Goal: Information Seeking & Learning: Compare options

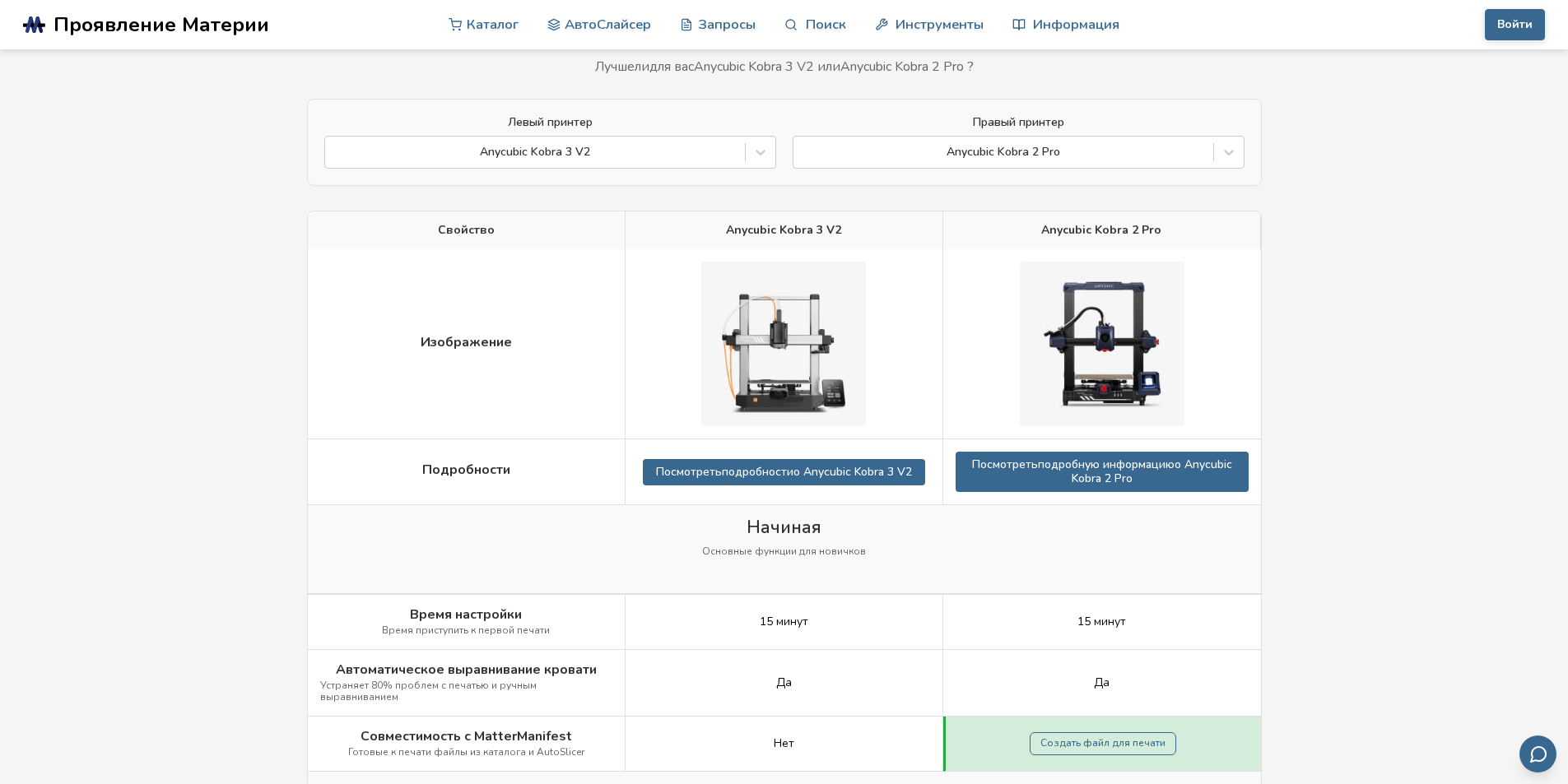
scroll to position [82, 0]
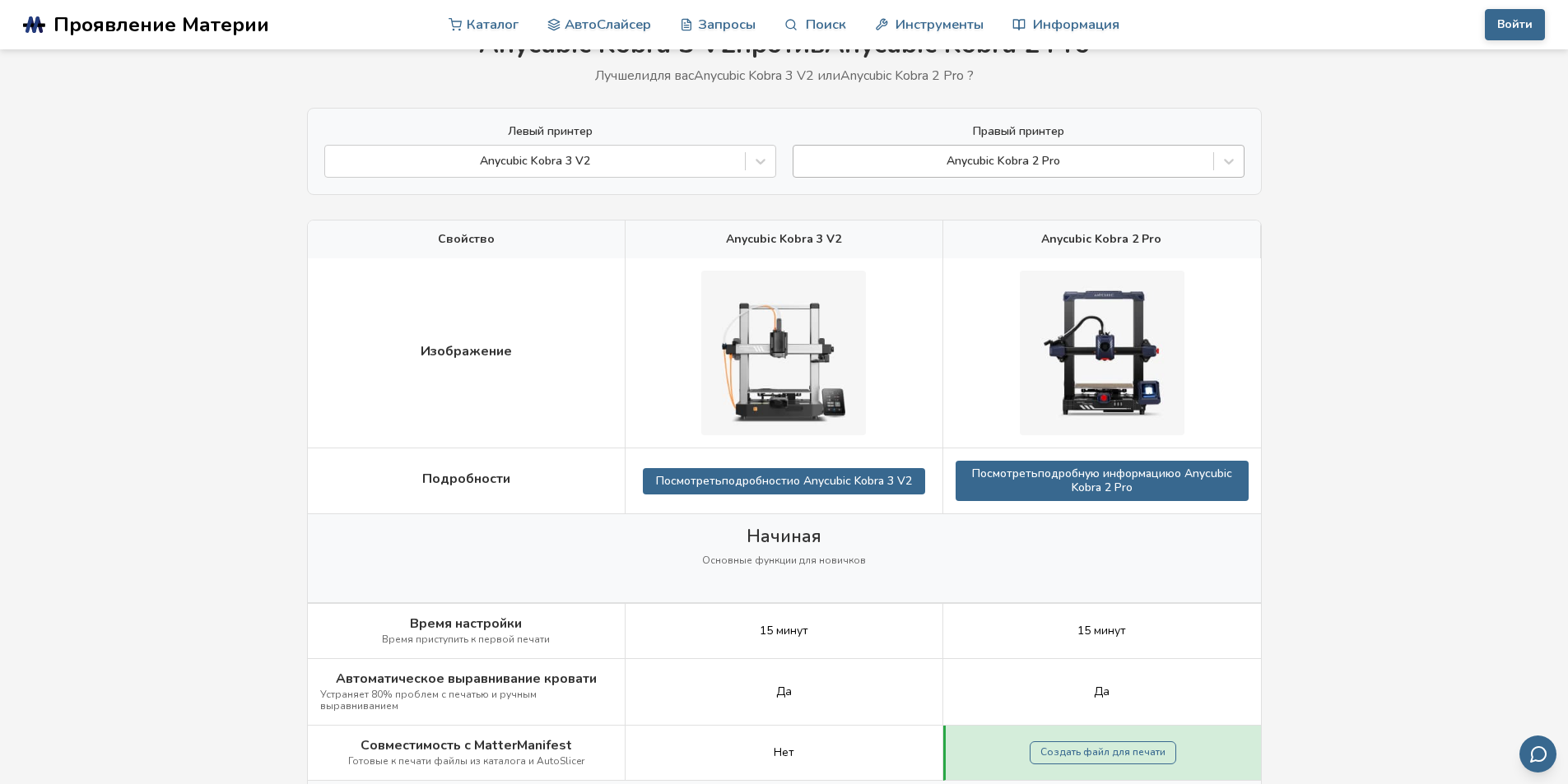
click at [1116, 162] on div at bounding box center [1003, 161] width 404 height 16
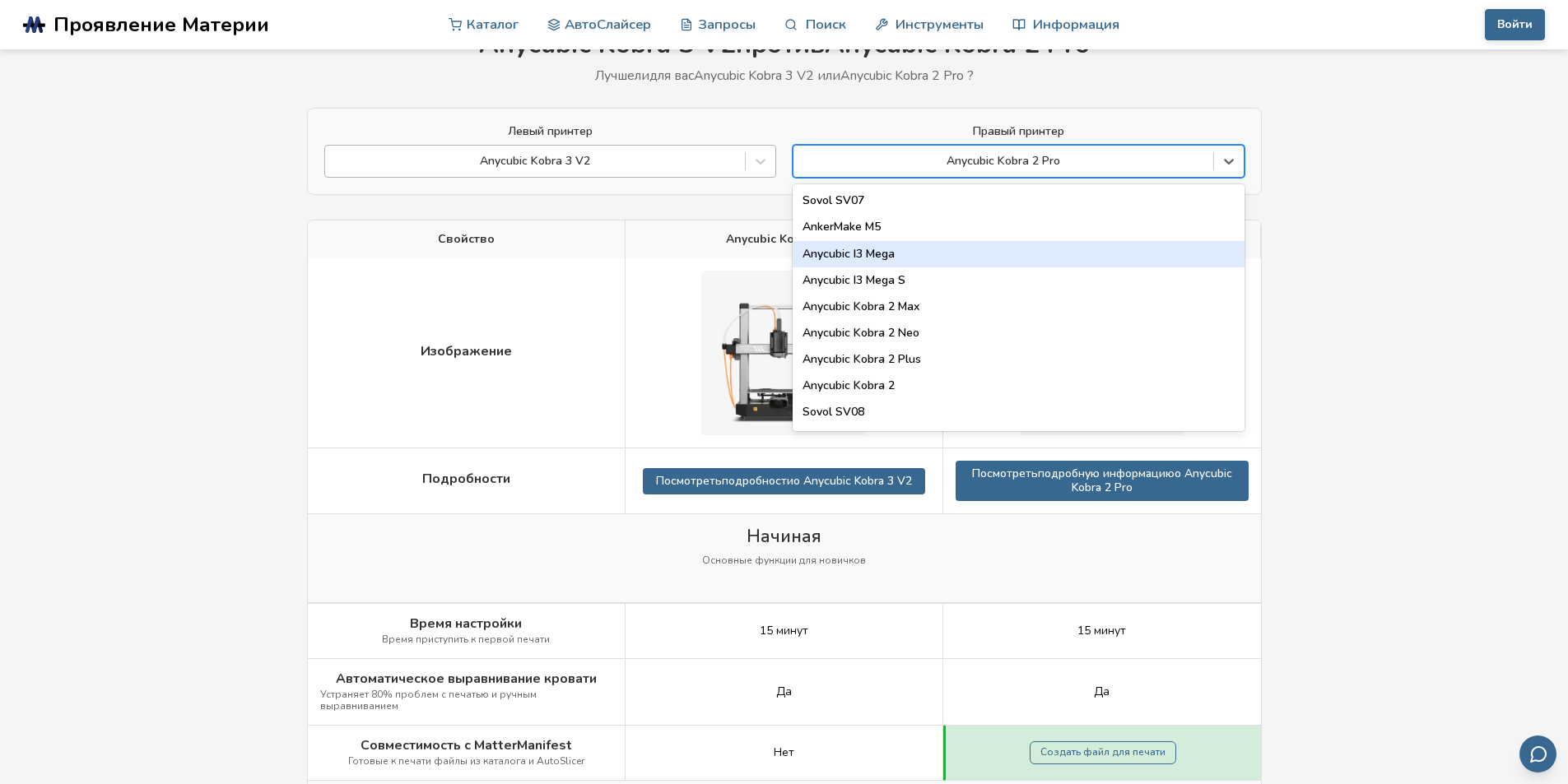
click at [590, 166] on div at bounding box center [534, 161] width 404 height 16
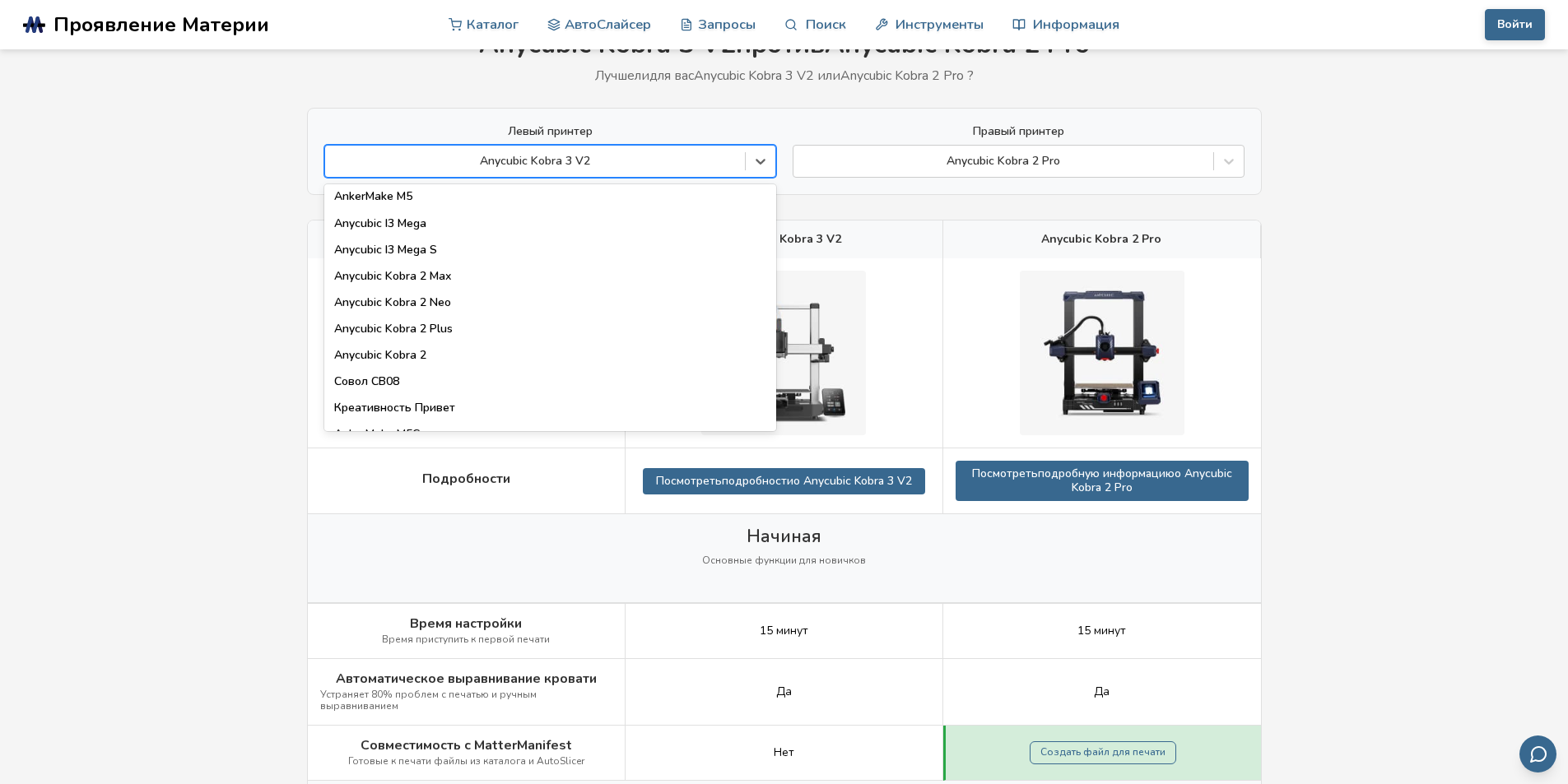
scroll to position [0, 0]
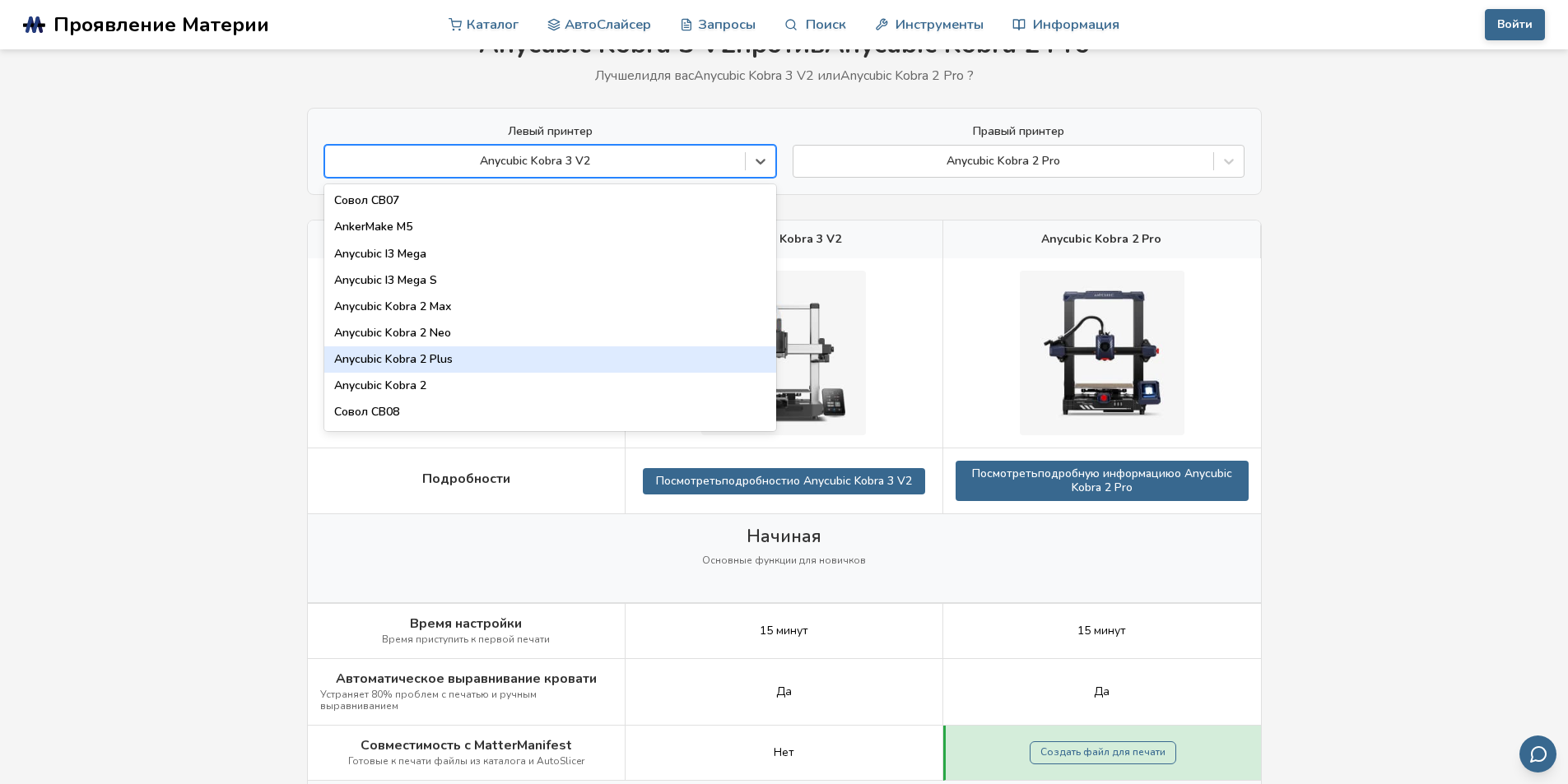
type input "*"
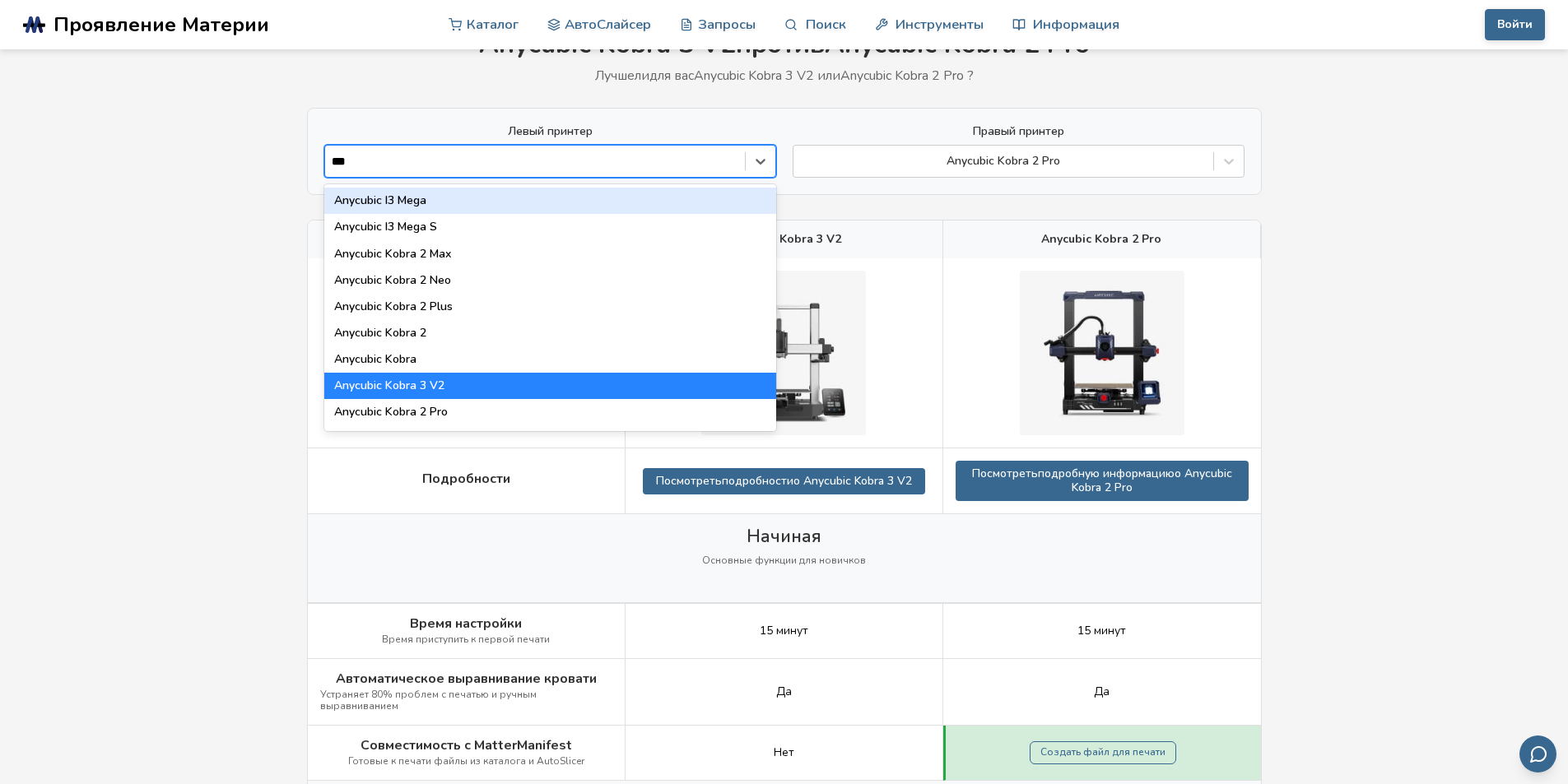
type input "****"
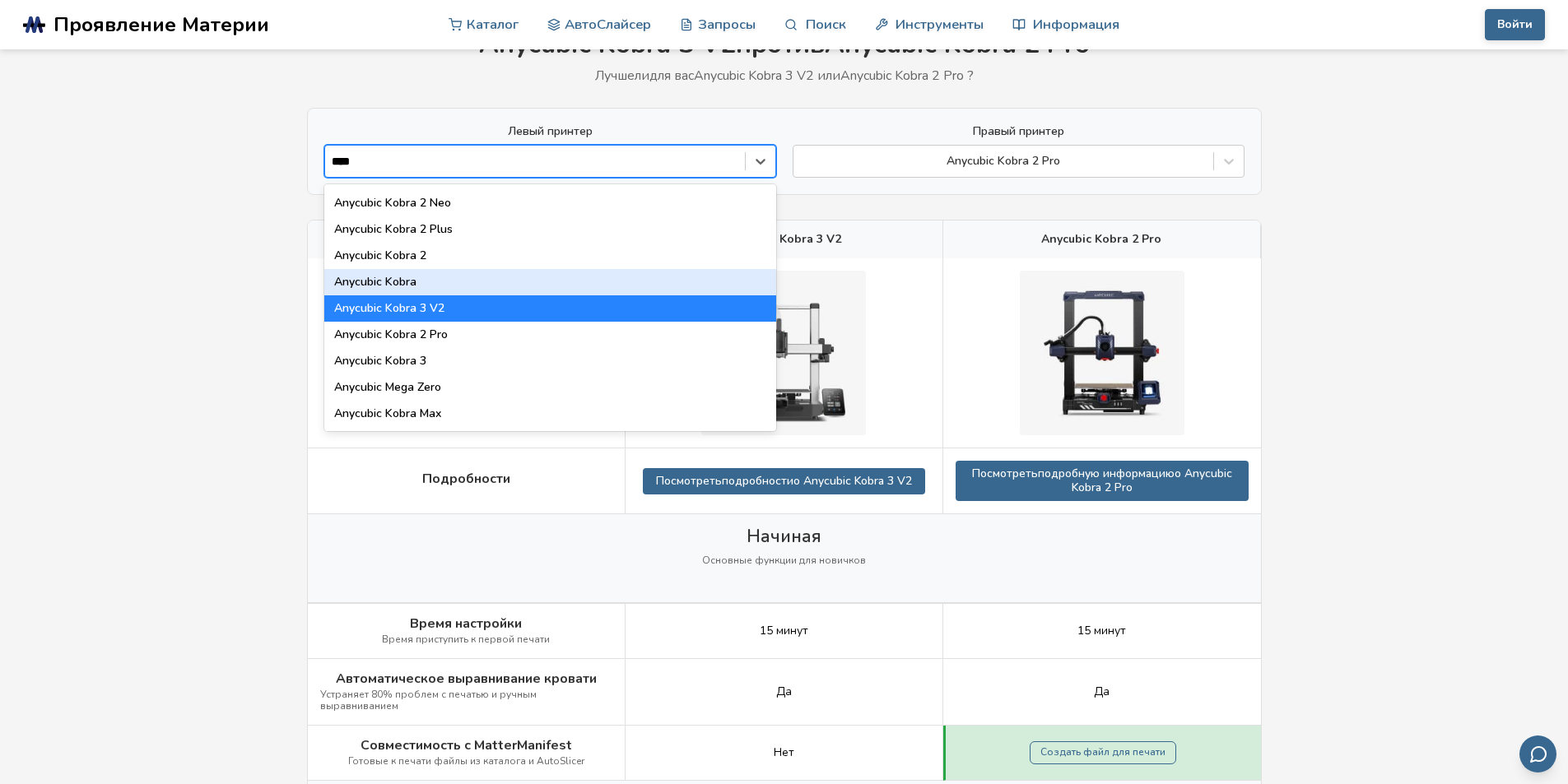
scroll to position [82, 0]
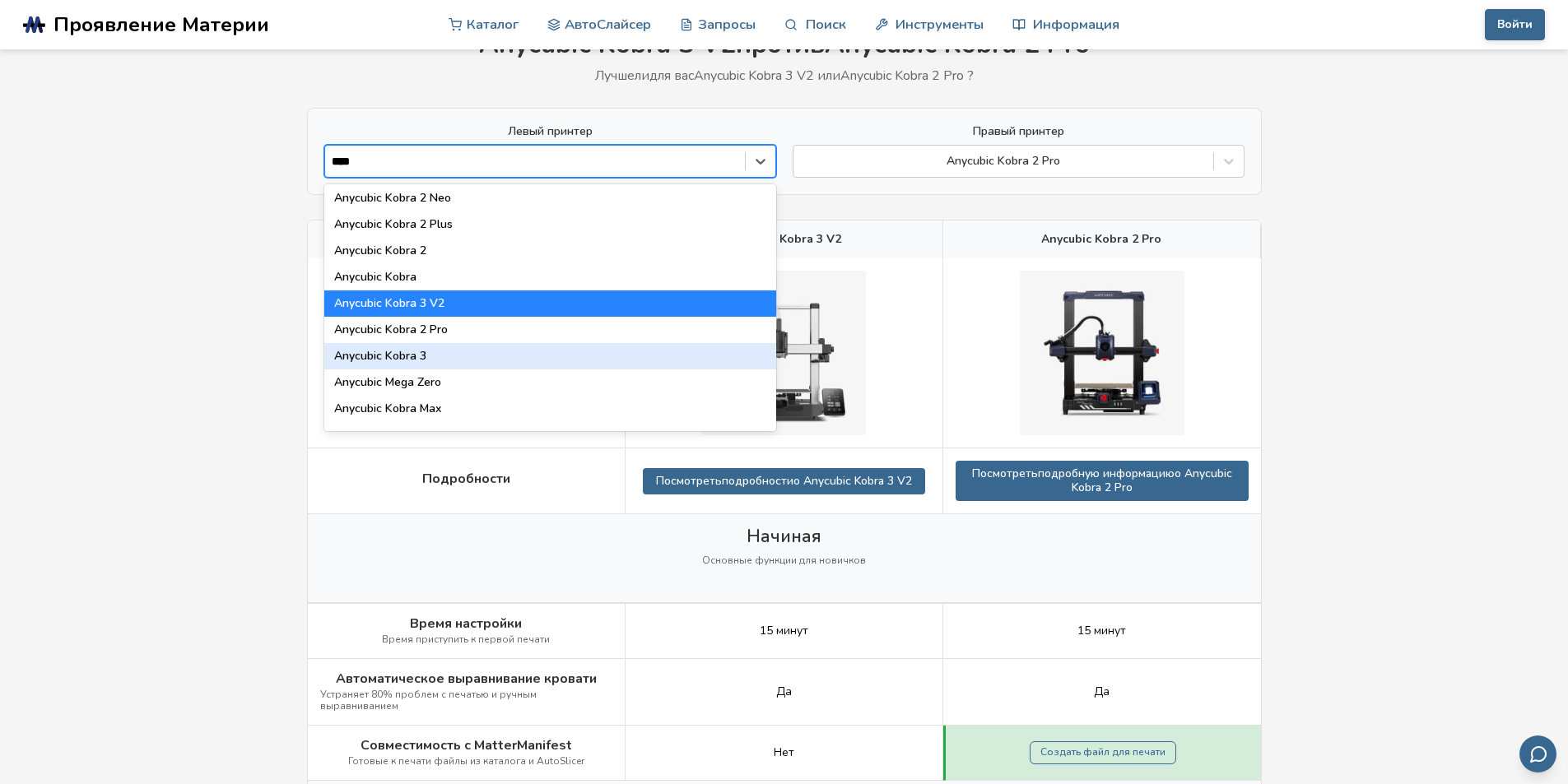
click at [535, 351] on div "Anycubic Kobra 3" at bounding box center [550, 356] width 452 height 26
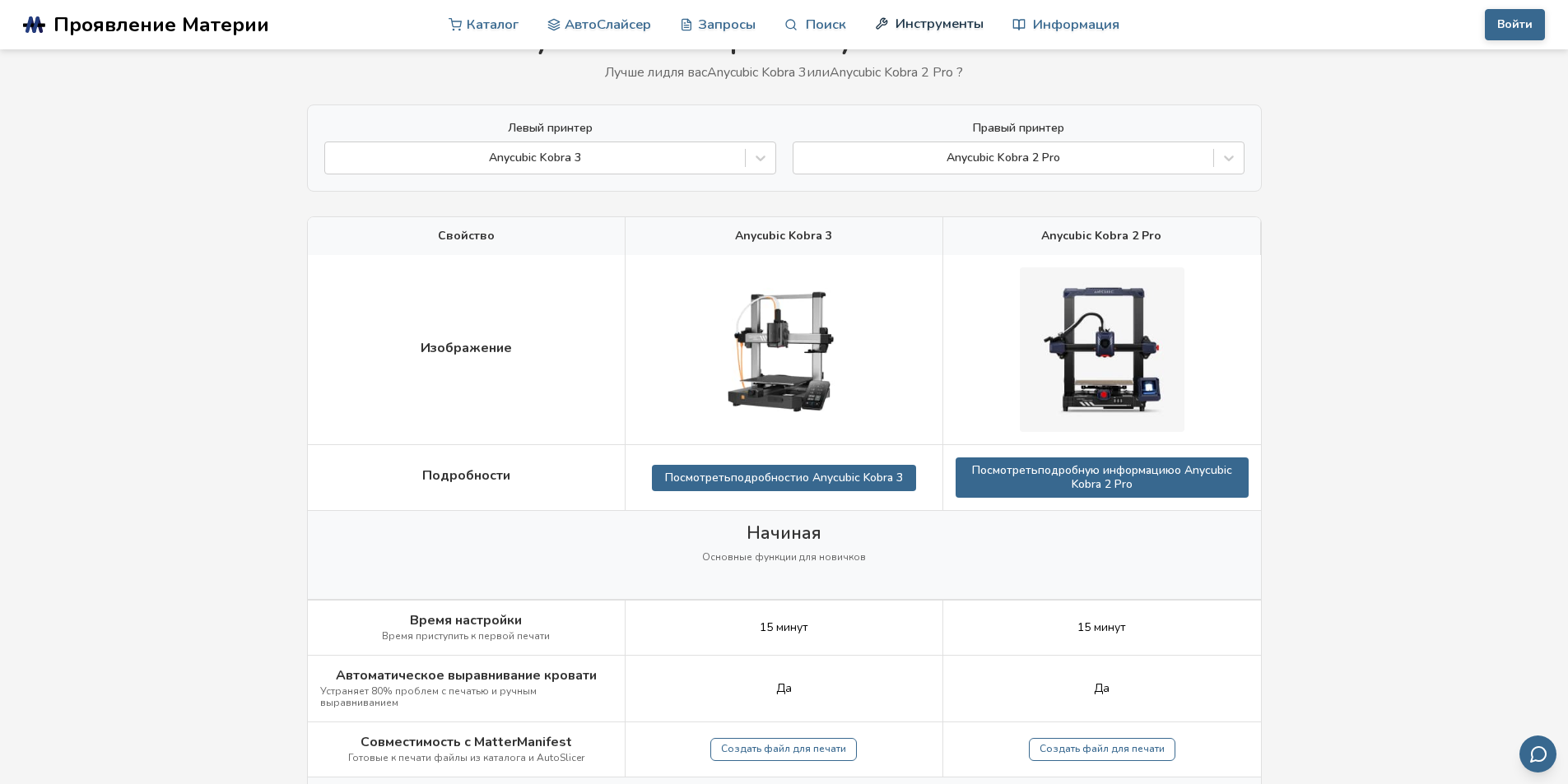
scroll to position [82, 0]
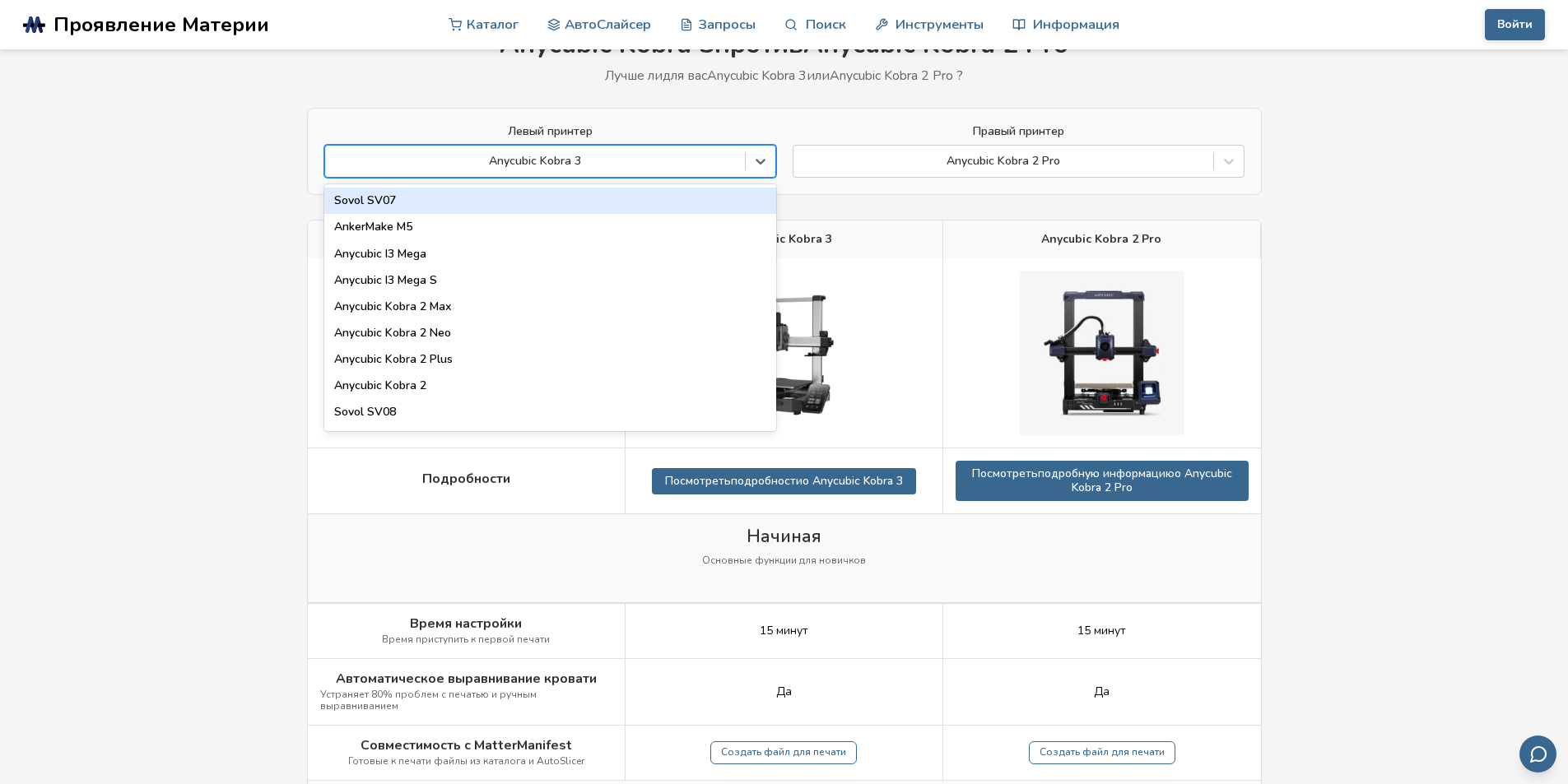
click at [612, 166] on div at bounding box center [534, 161] width 404 height 16
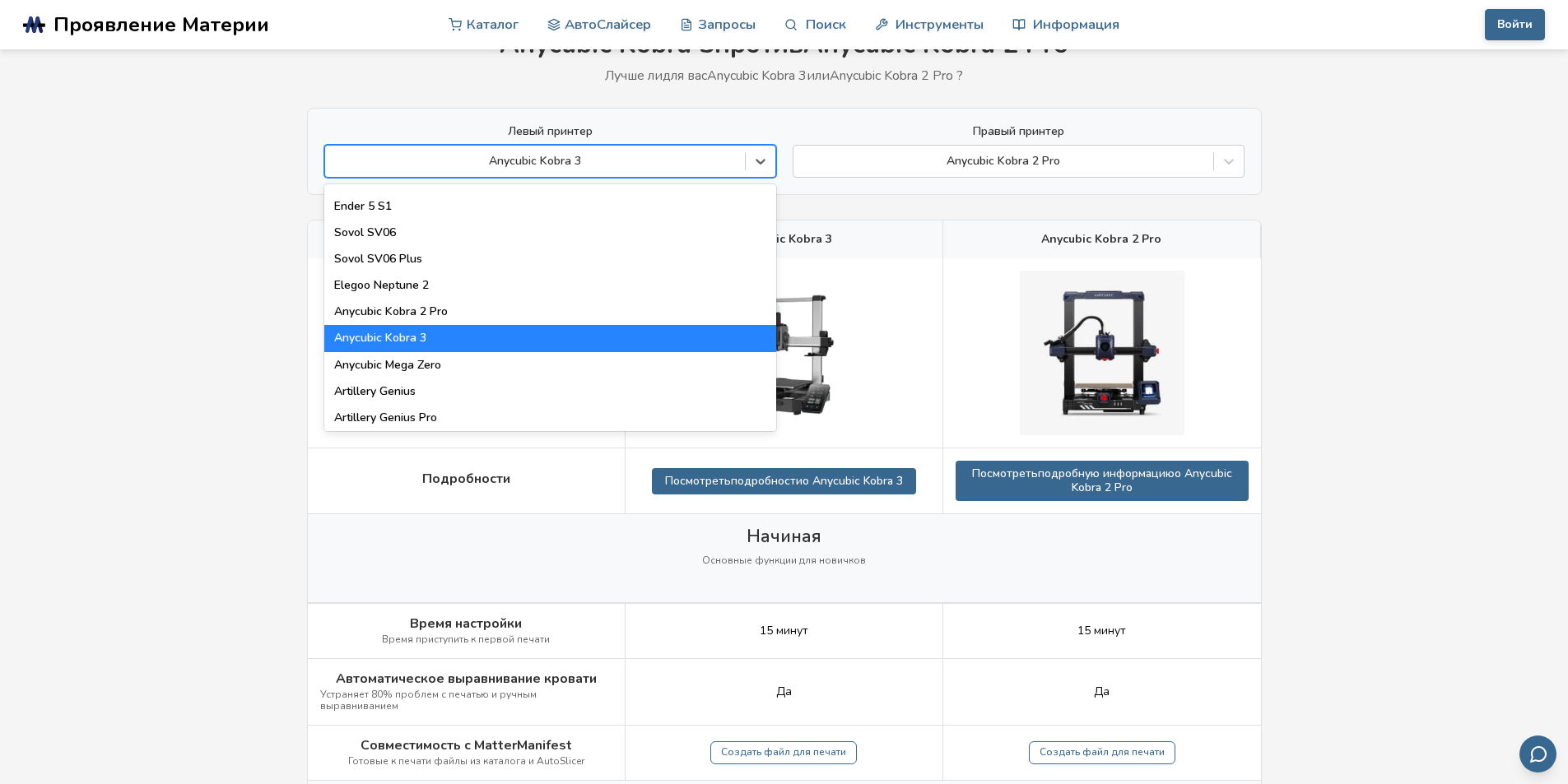
scroll to position [740, 0]
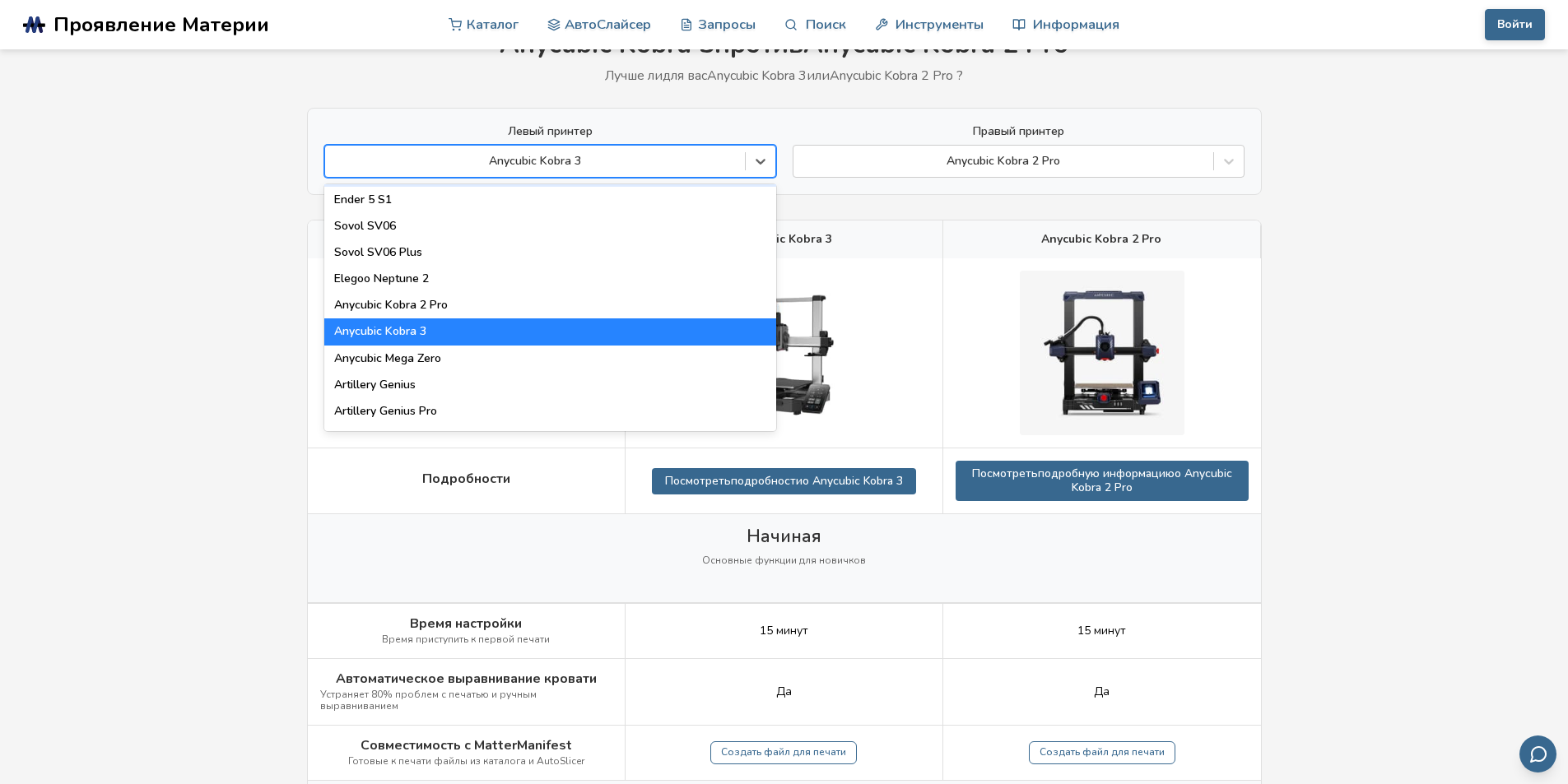
click at [588, 157] on div at bounding box center [534, 161] width 404 height 16
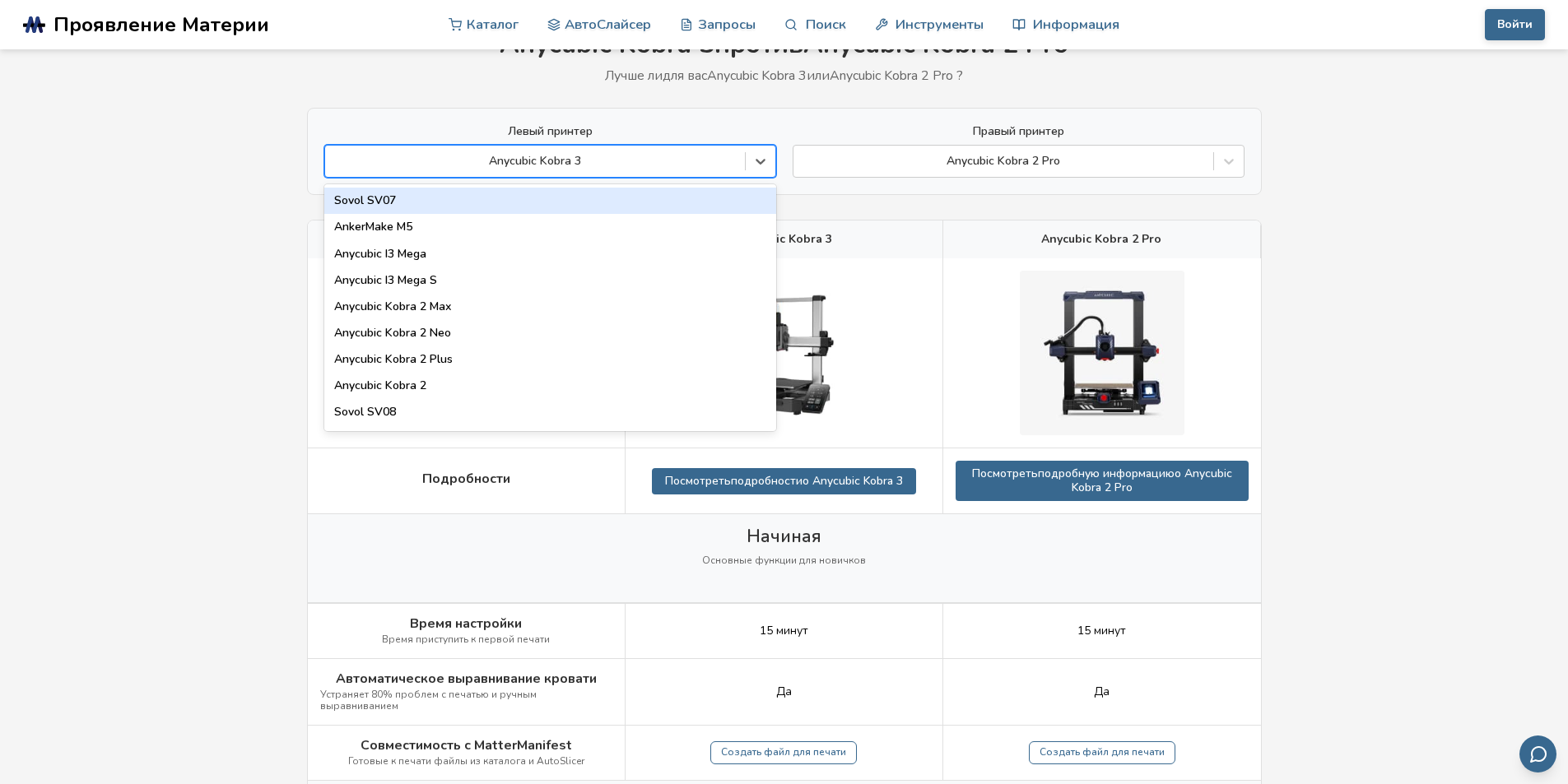
click at [589, 157] on div at bounding box center [534, 161] width 404 height 16
type input "**"
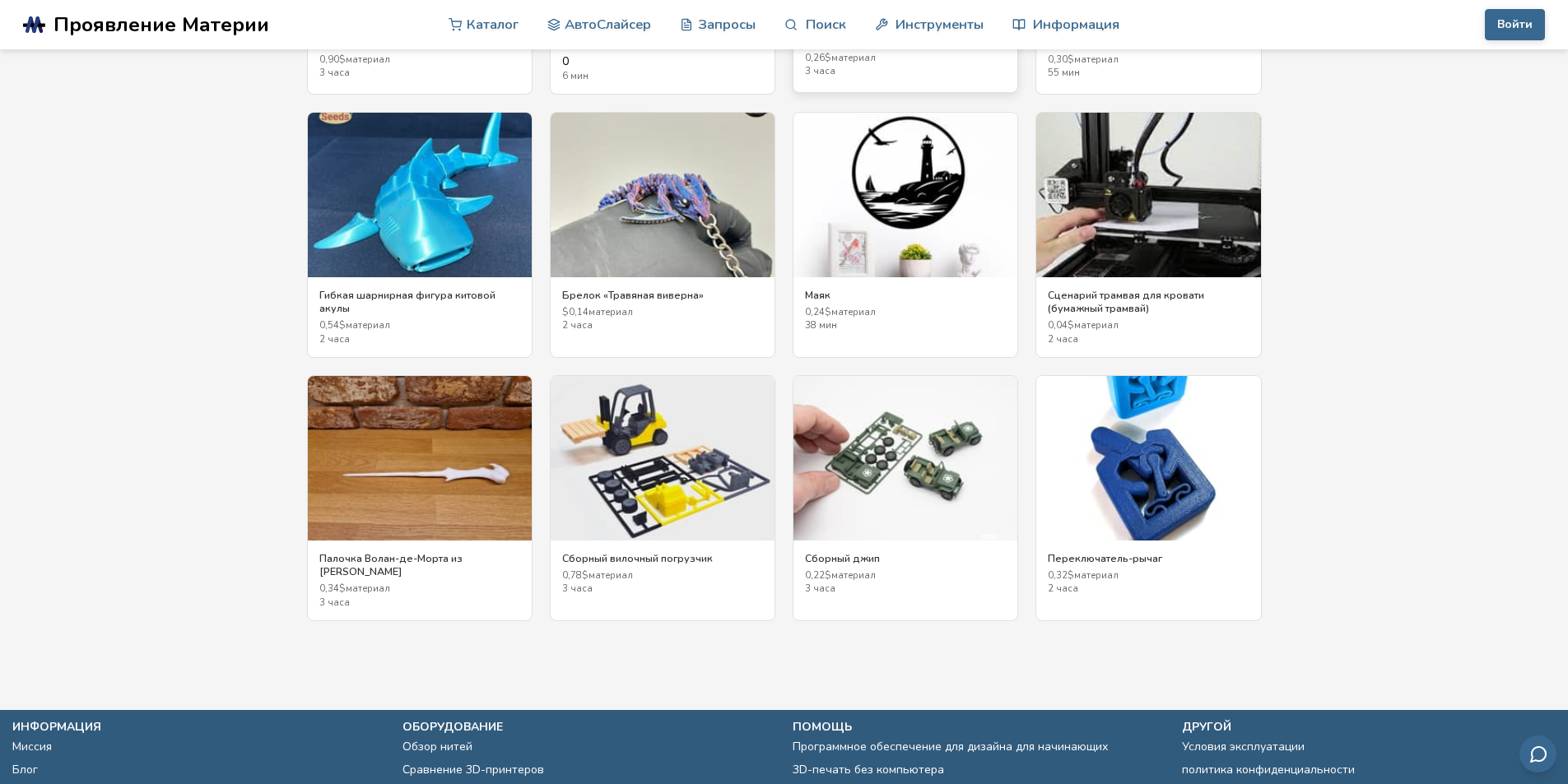
scroll to position [3199, 0]
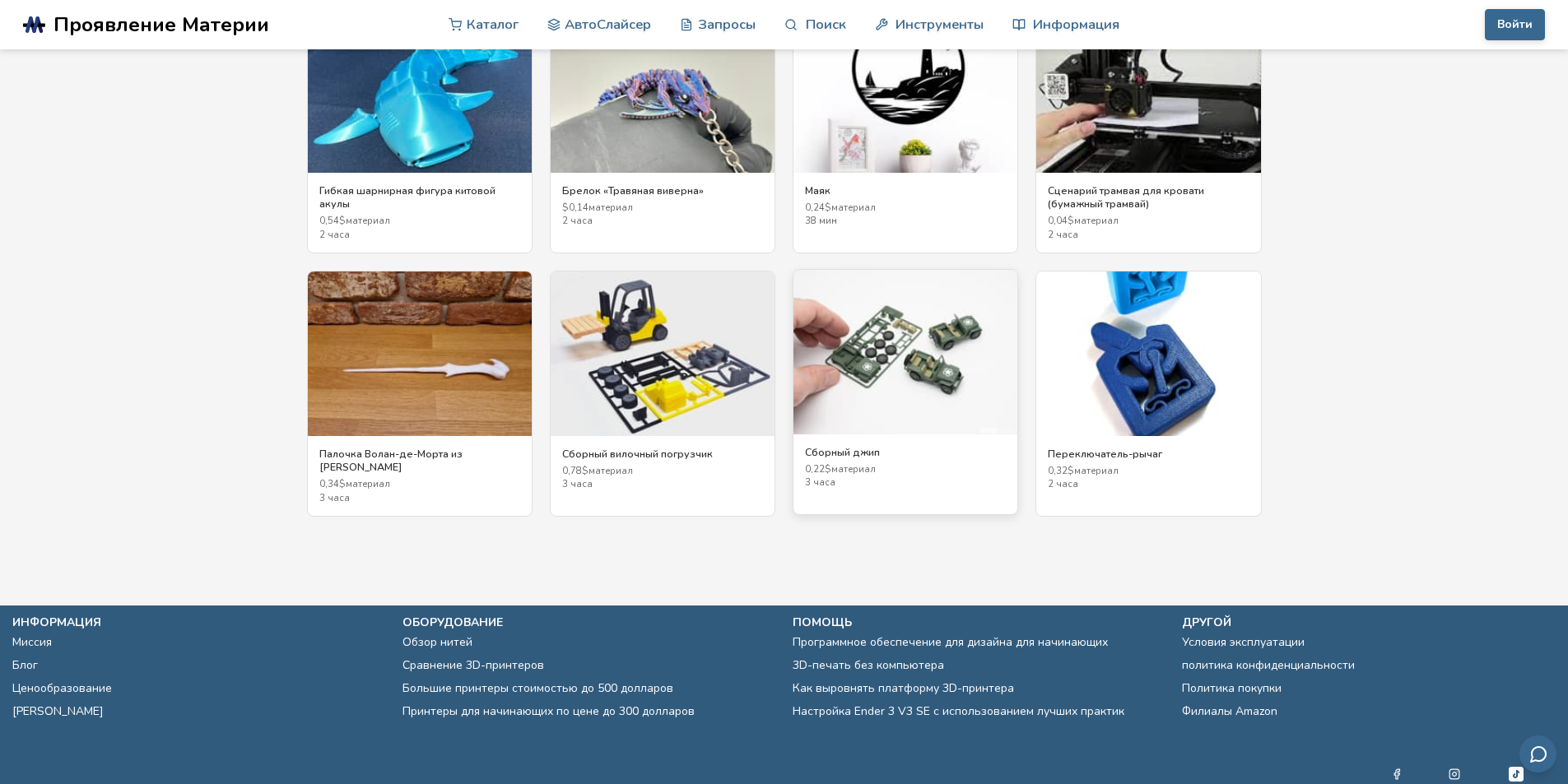
click at [915, 377] on img at bounding box center [905, 352] width 224 height 165
